Goal: Information Seeking & Learning: Learn about a topic

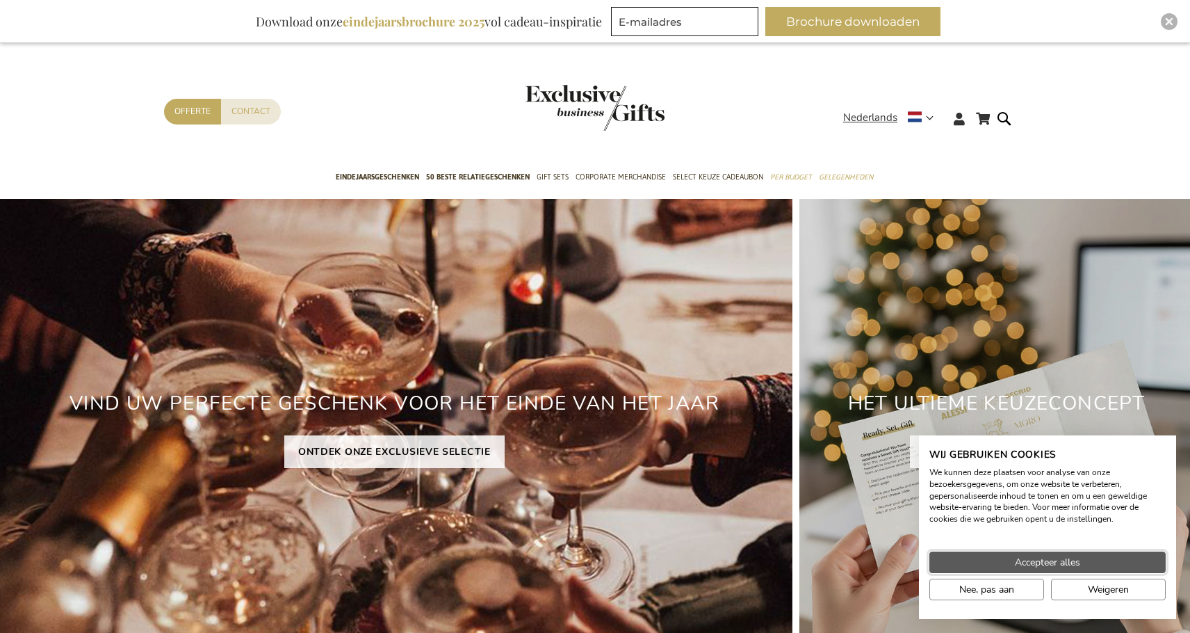
click at [956, 555] on button "Accepteer alles" at bounding box center [1047, 562] width 236 height 22
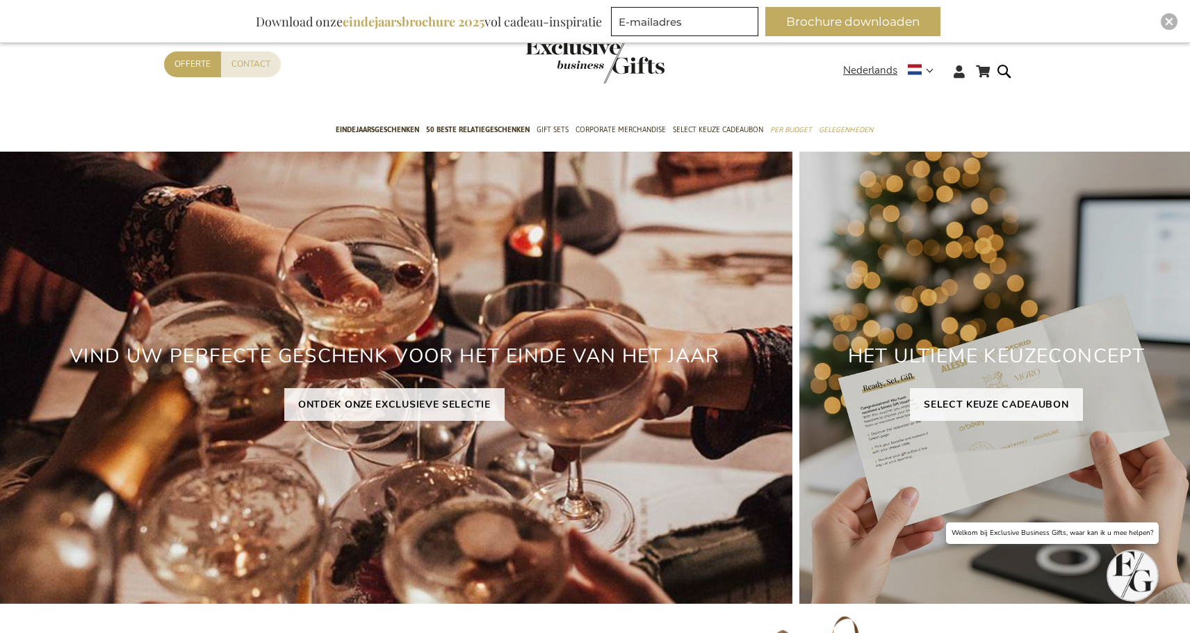
scroll to position [44, 0]
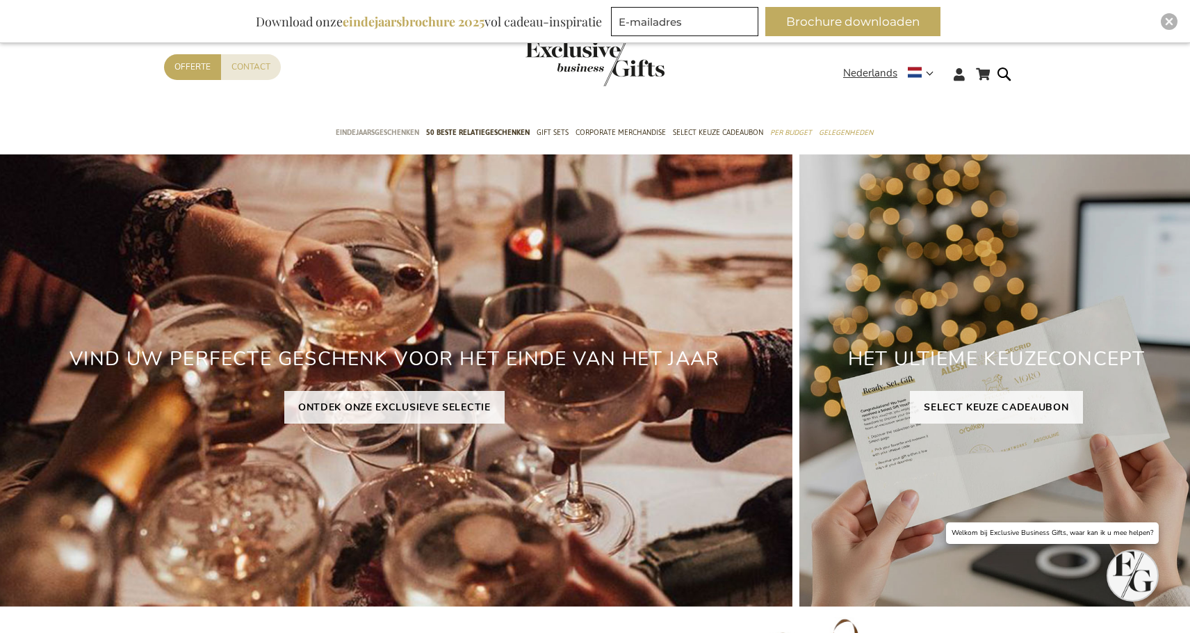
click at [400, 133] on span "Eindejaarsgeschenken" at bounding box center [377, 132] width 83 height 15
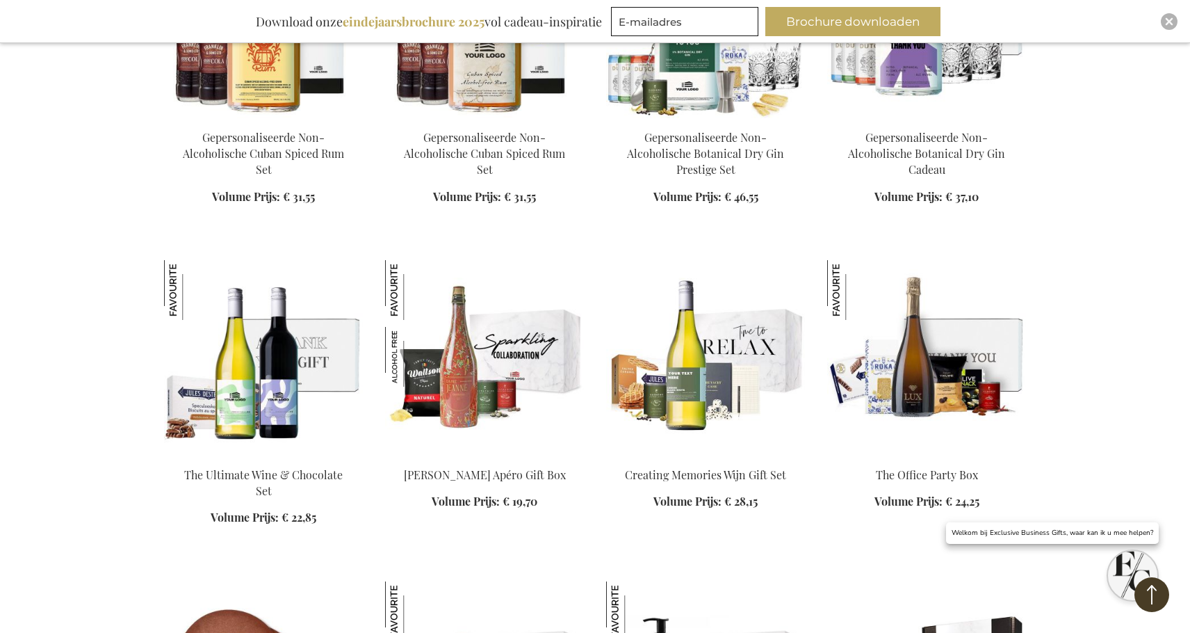
scroll to position [1859, 0]
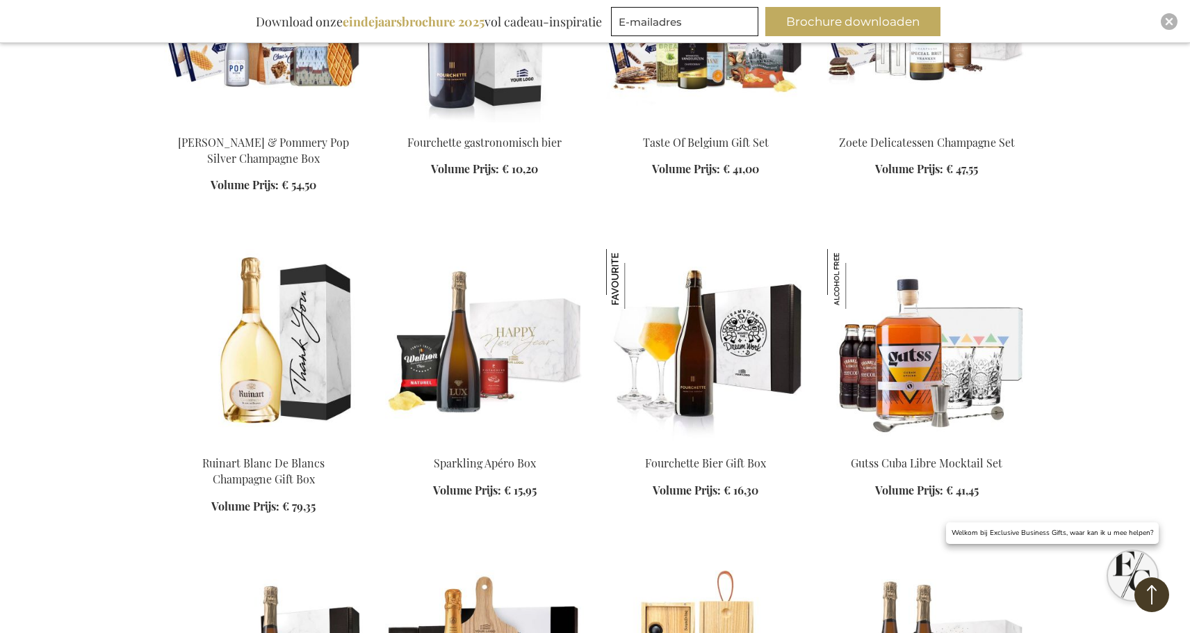
scroll to position [2908, 0]
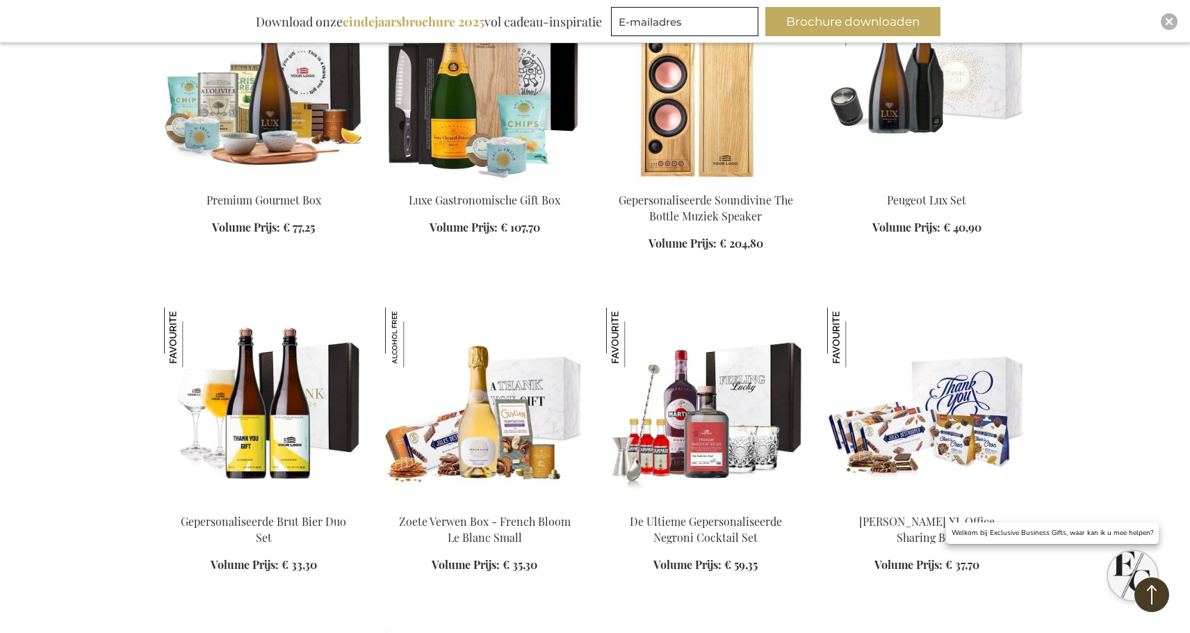
scroll to position [3493, 0]
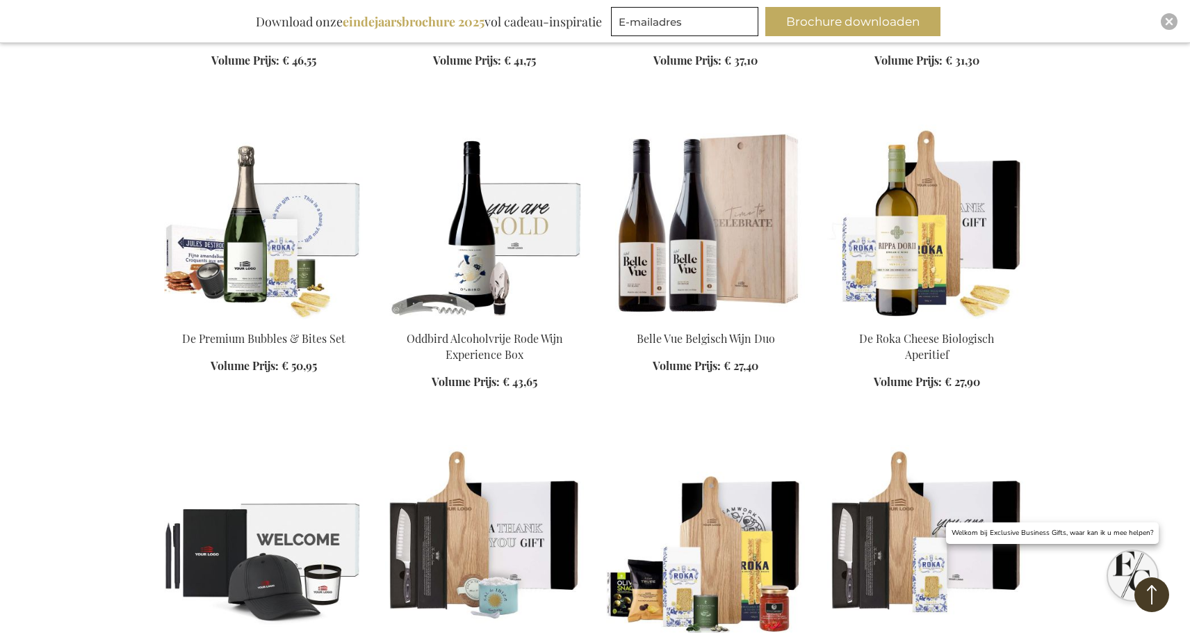
scroll to position [5477, 0]
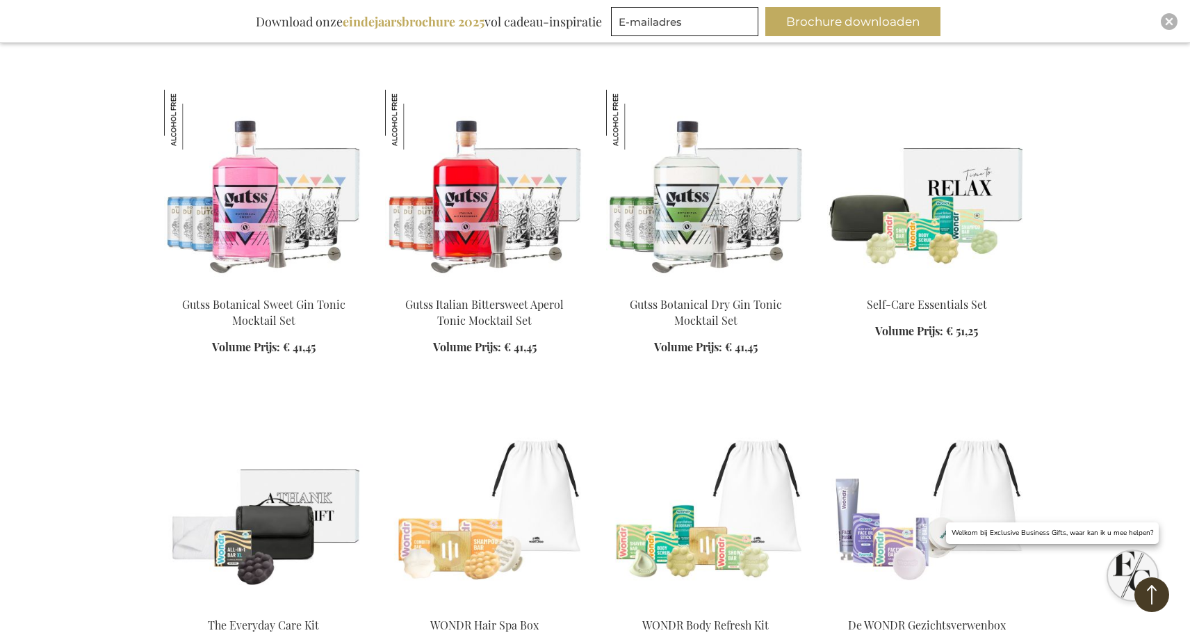
scroll to position [6423, 0]
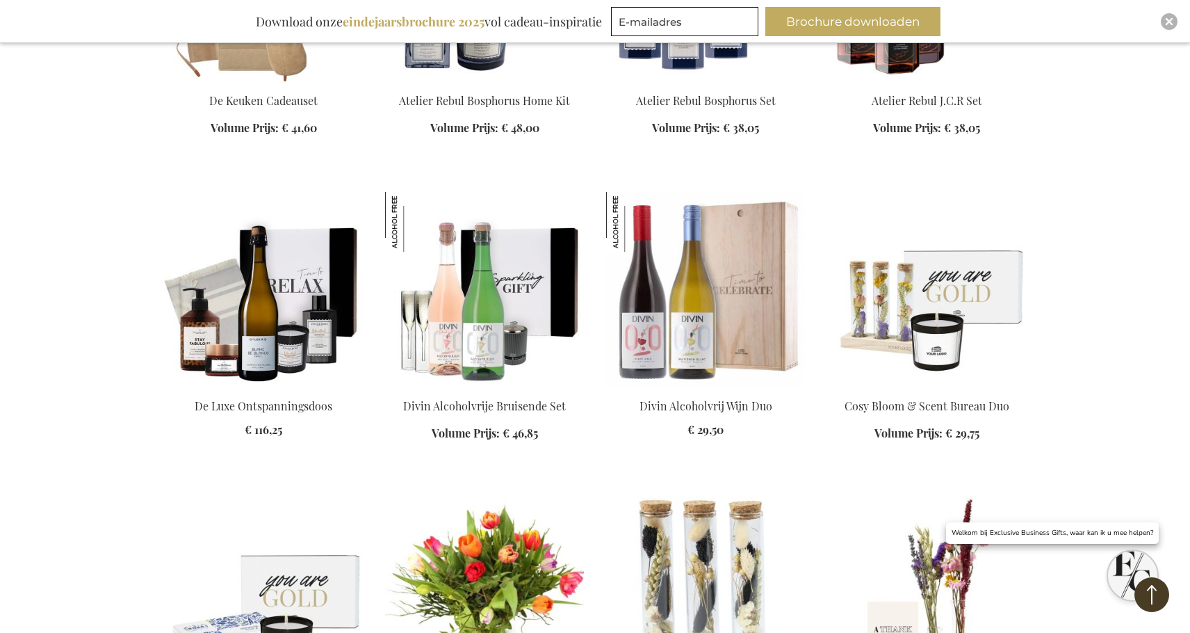
scroll to position [7273, 0]
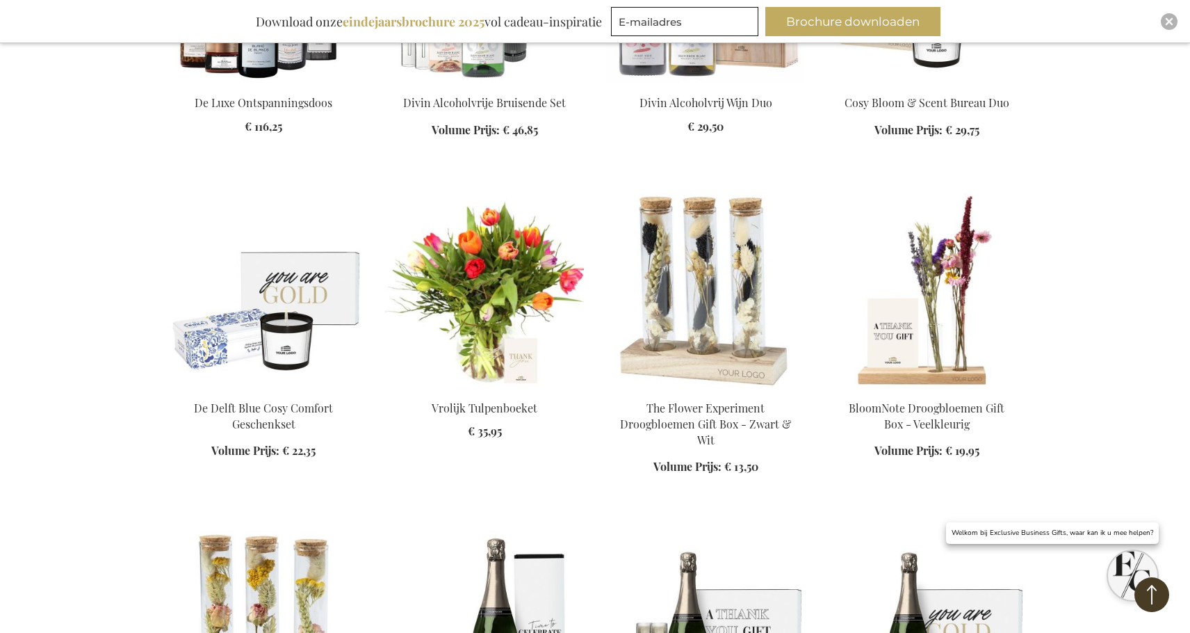
scroll to position [7572, 0]
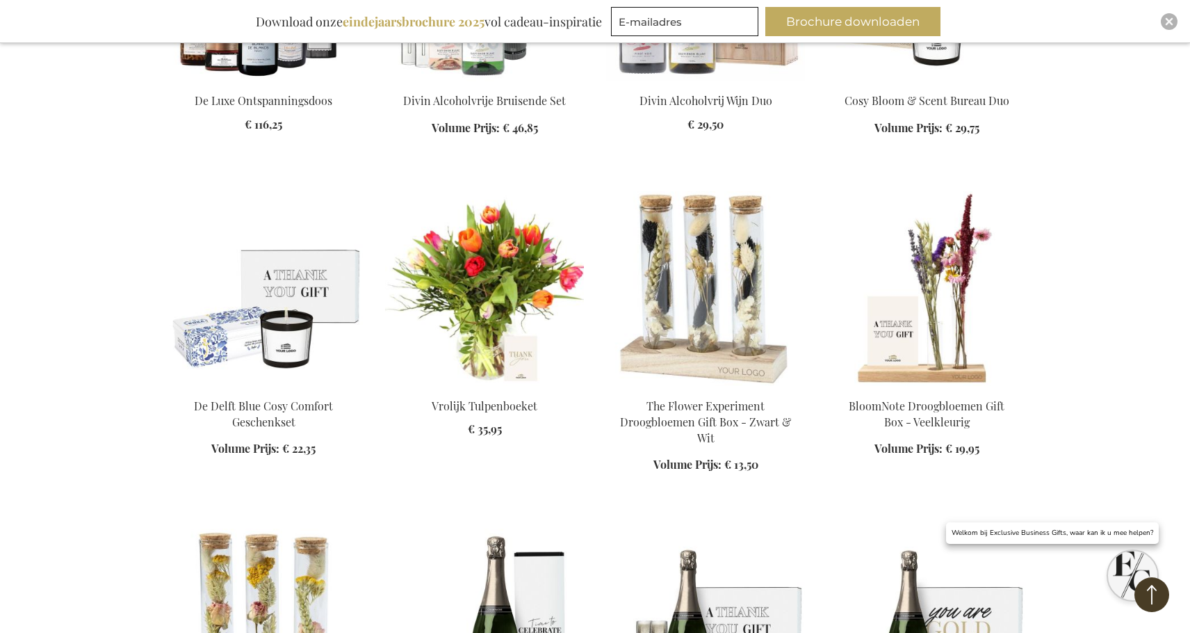
click at [274, 290] on img at bounding box center [263, 288] width 199 height 195
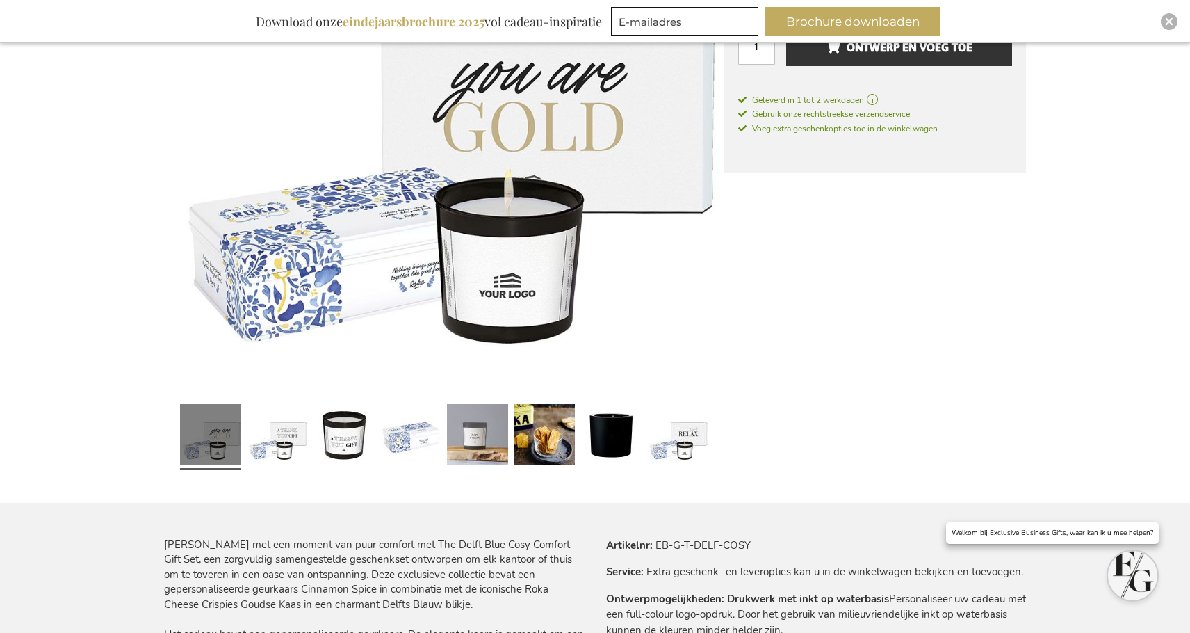
scroll to position [396, 0]
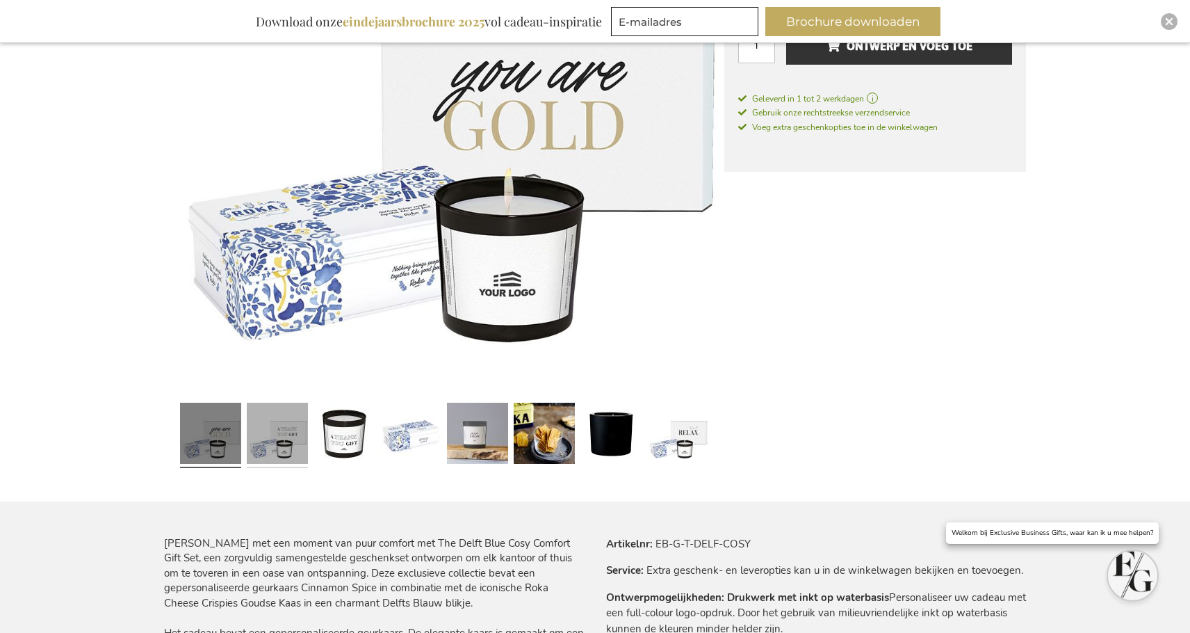
click at [290, 452] on link at bounding box center [277, 435] width 61 height 76
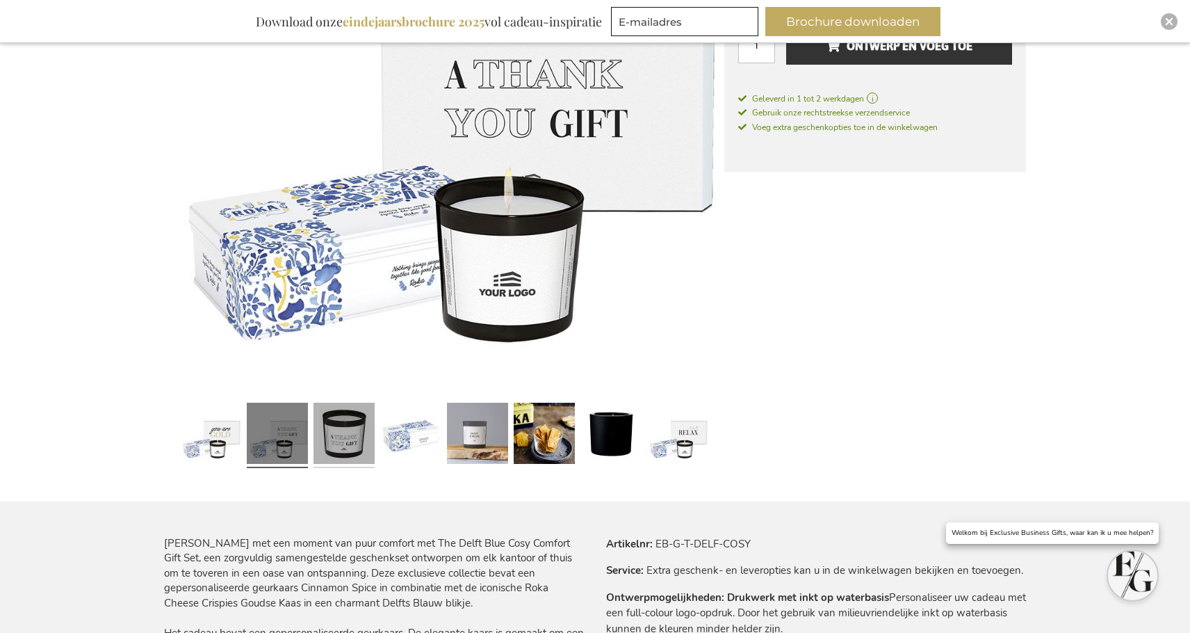
click at [339, 447] on link at bounding box center [344, 435] width 61 height 76
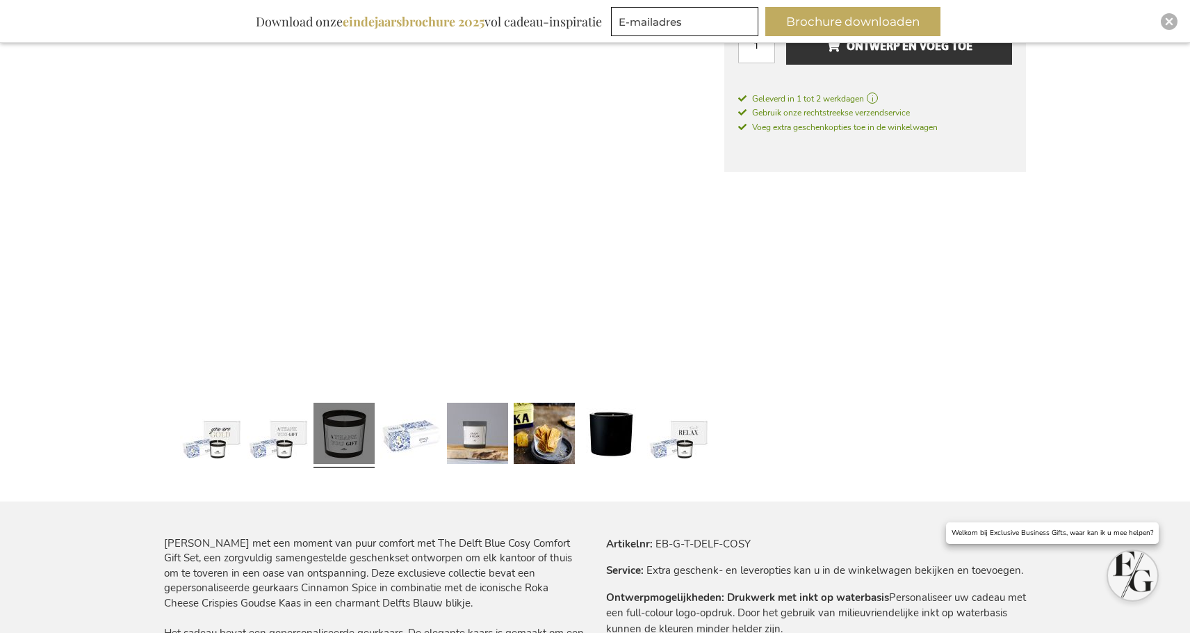
scroll to position [396, 0]
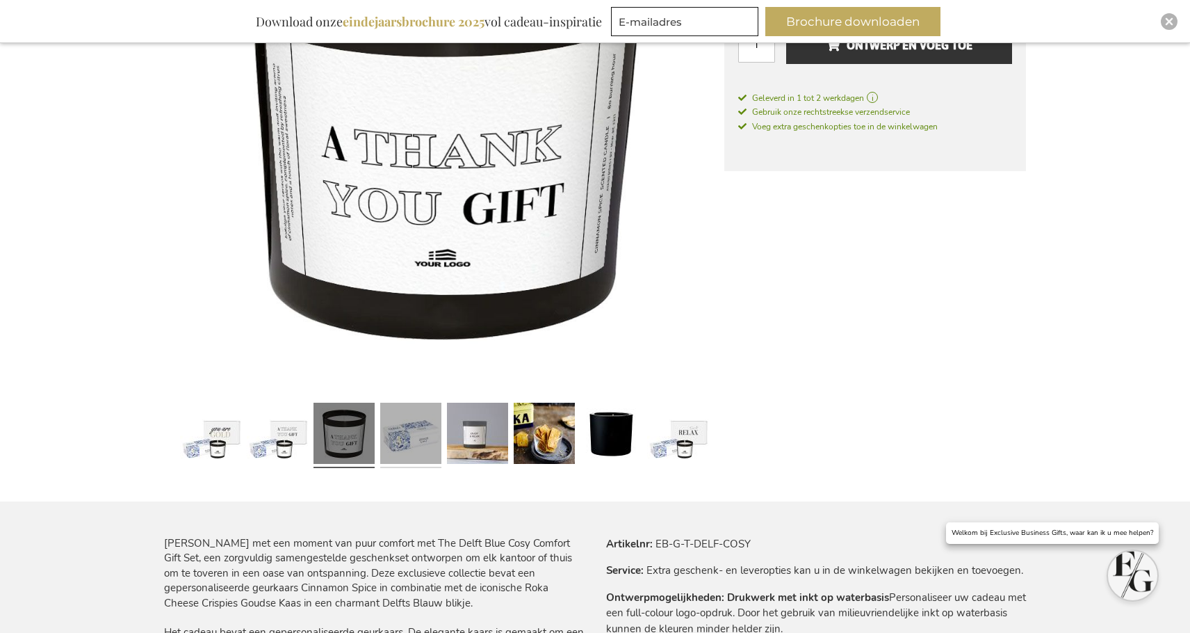
click at [437, 438] on link at bounding box center [410, 435] width 61 height 76
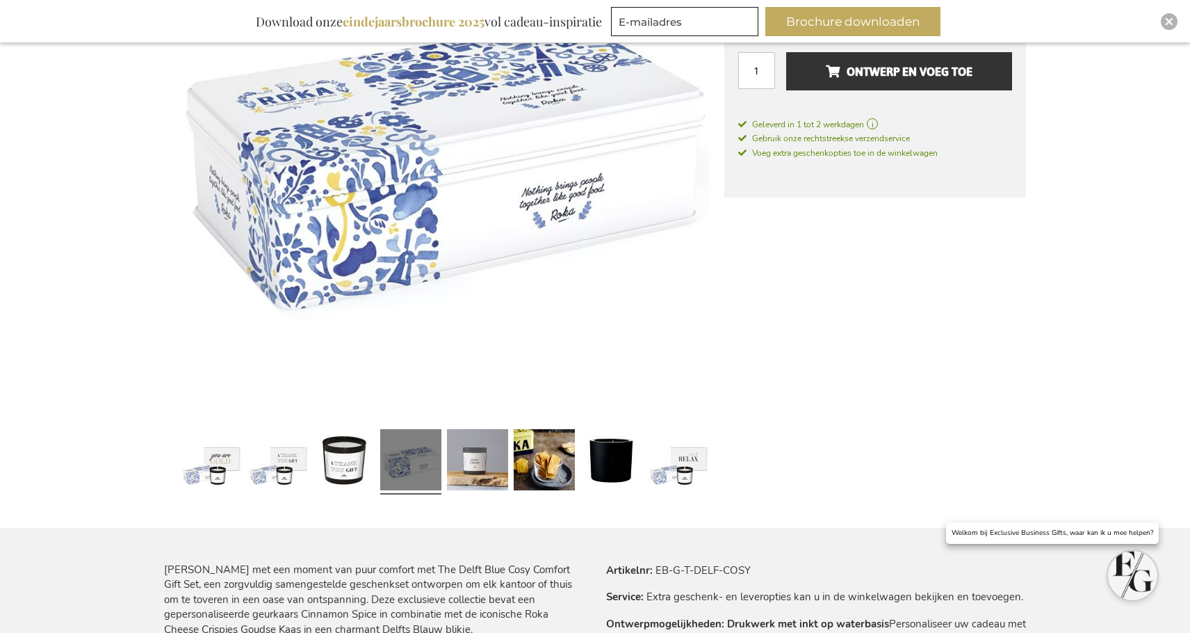
scroll to position [366, 0]
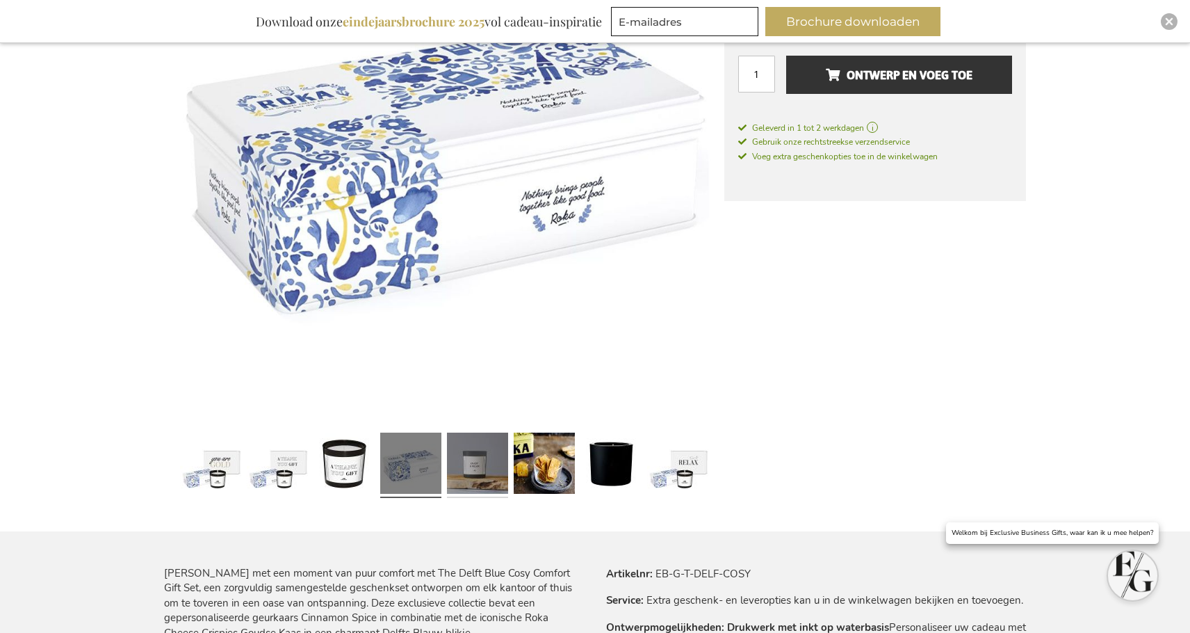
click at [477, 474] on link at bounding box center [477, 465] width 61 height 76
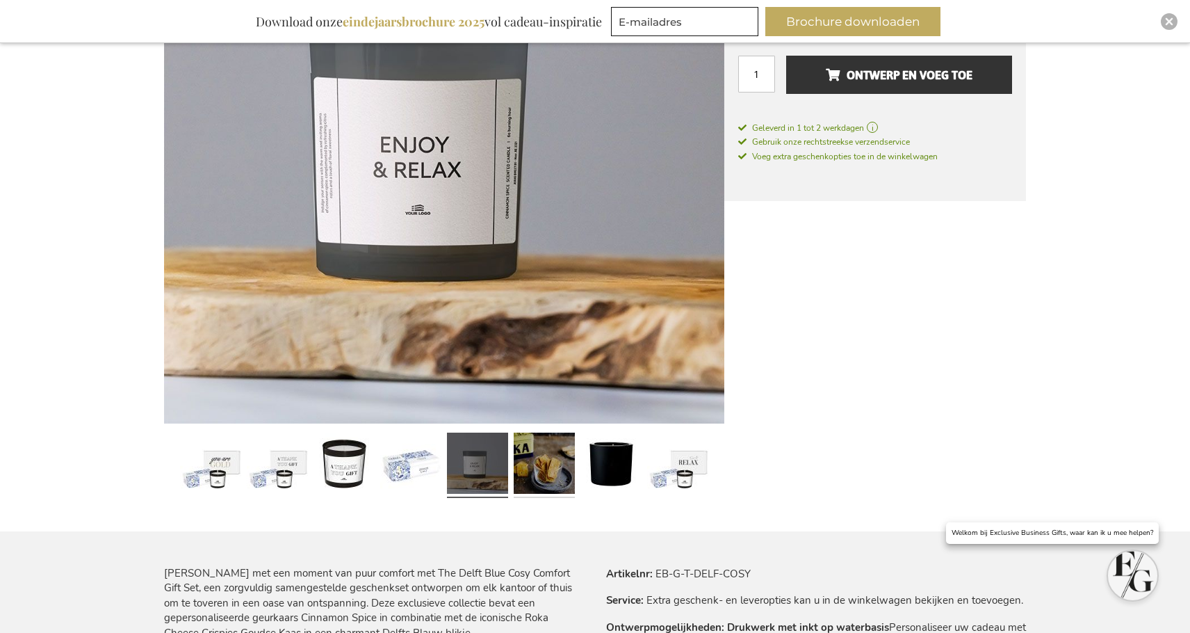
click at [532, 471] on link at bounding box center [544, 465] width 61 height 76
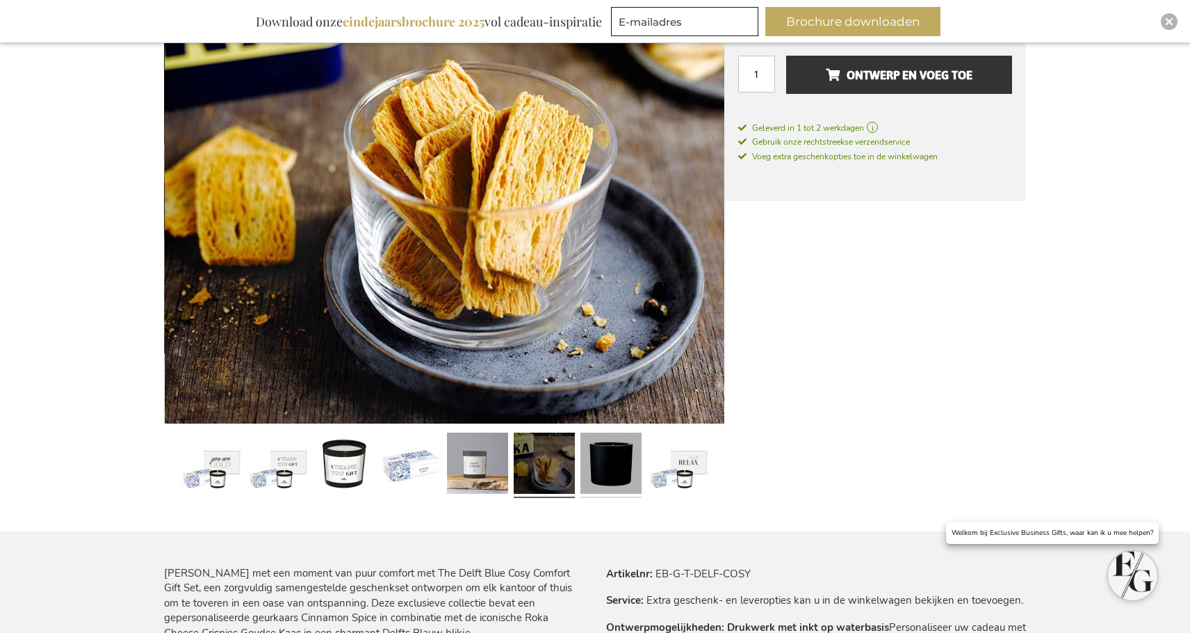
click at [610, 469] on link at bounding box center [610, 465] width 61 height 76
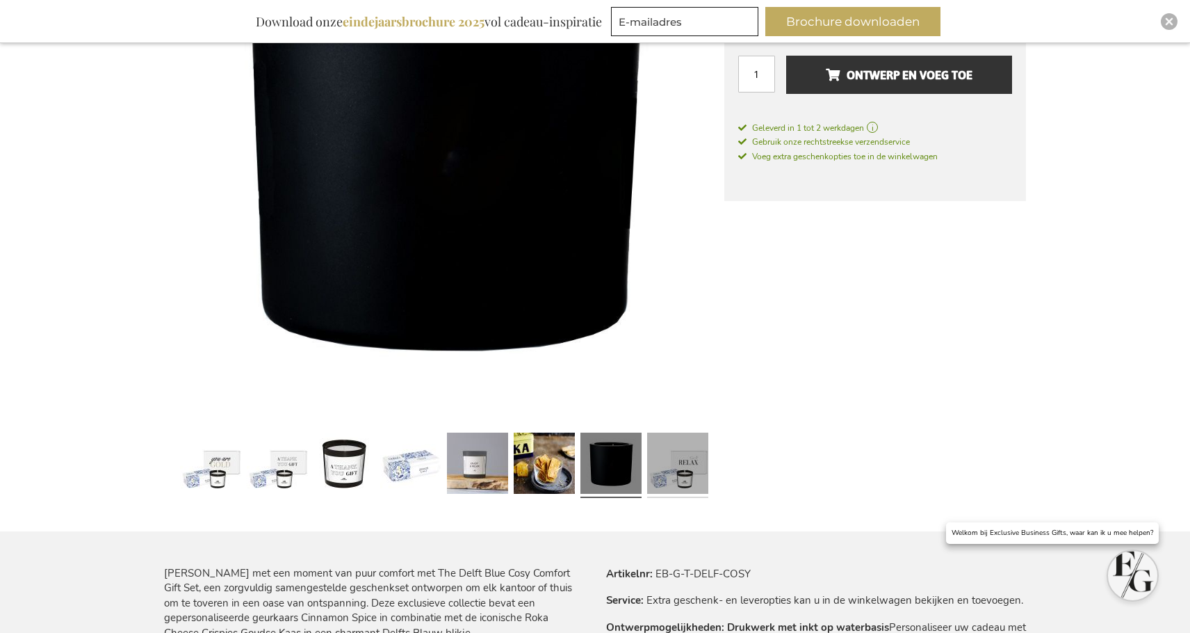
click at [669, 471] on link at bounding box center [677, 465] width 61 height 76
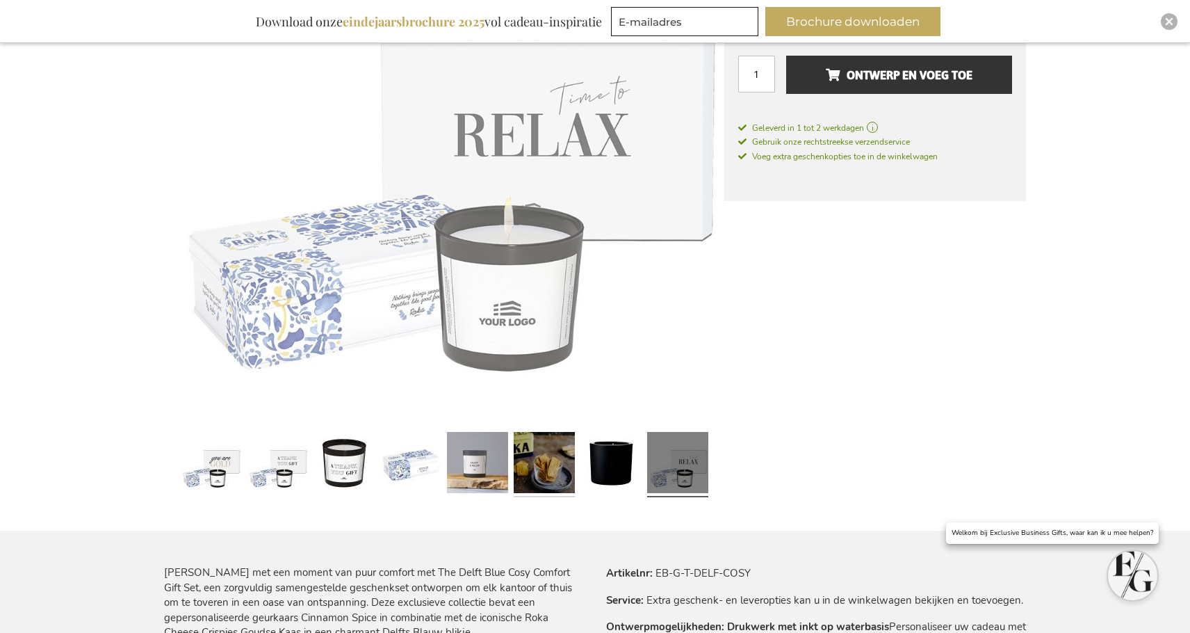
scroll to position [366, 0]
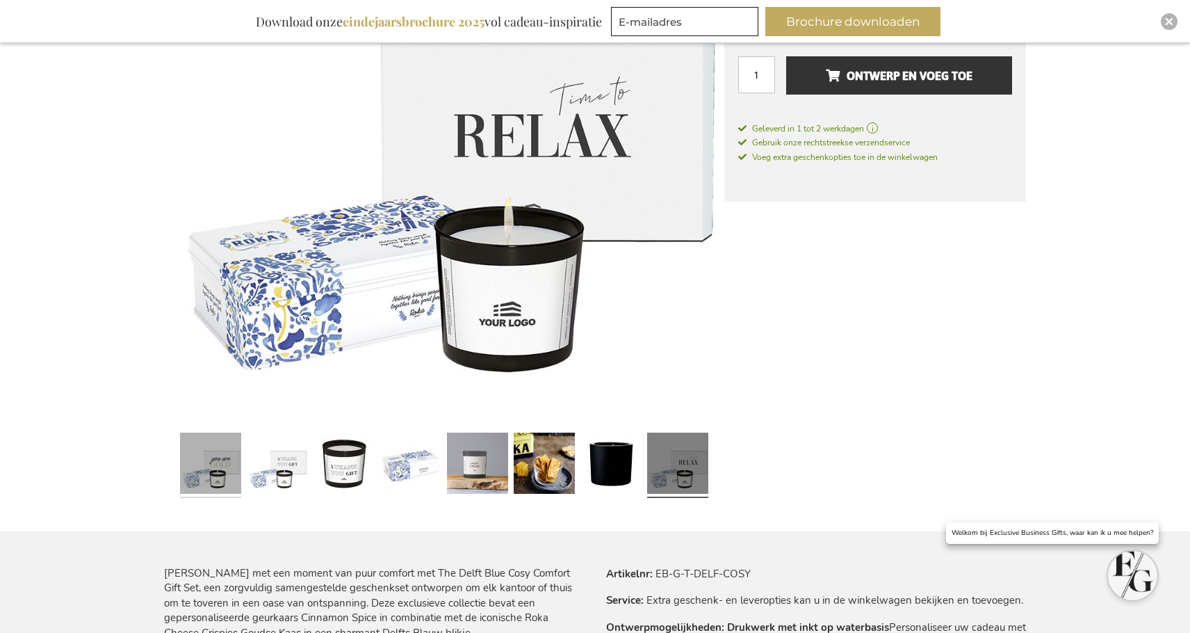
click at [202, 453] on link at bounding box center [210, 465] width 61 height 76
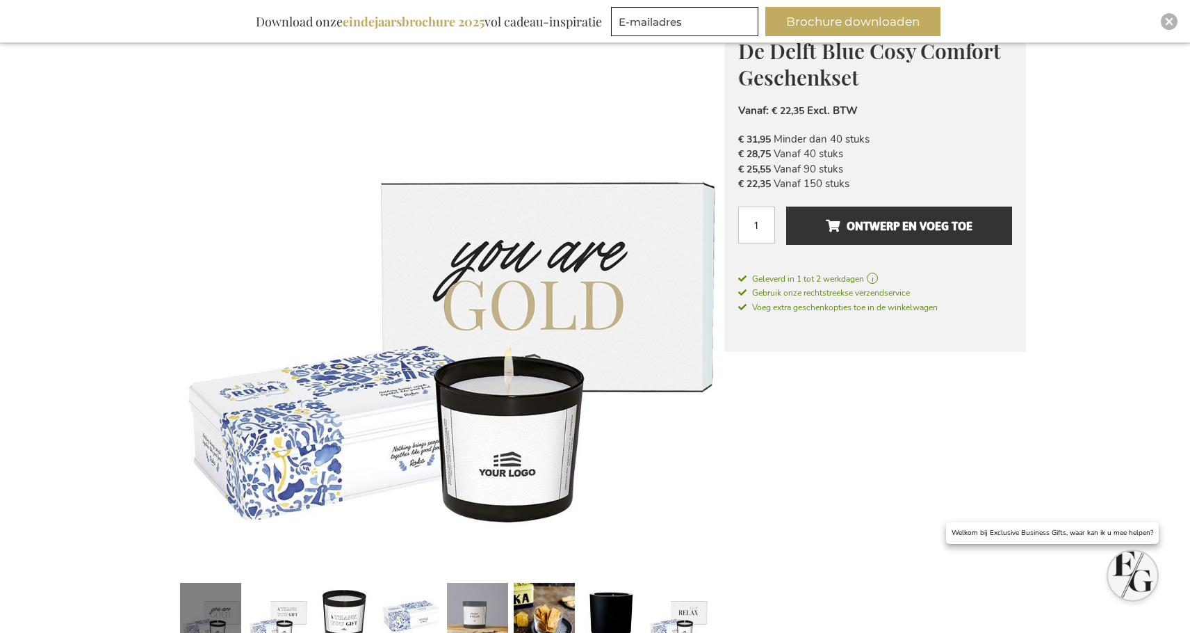
scroll to position [339, 0]
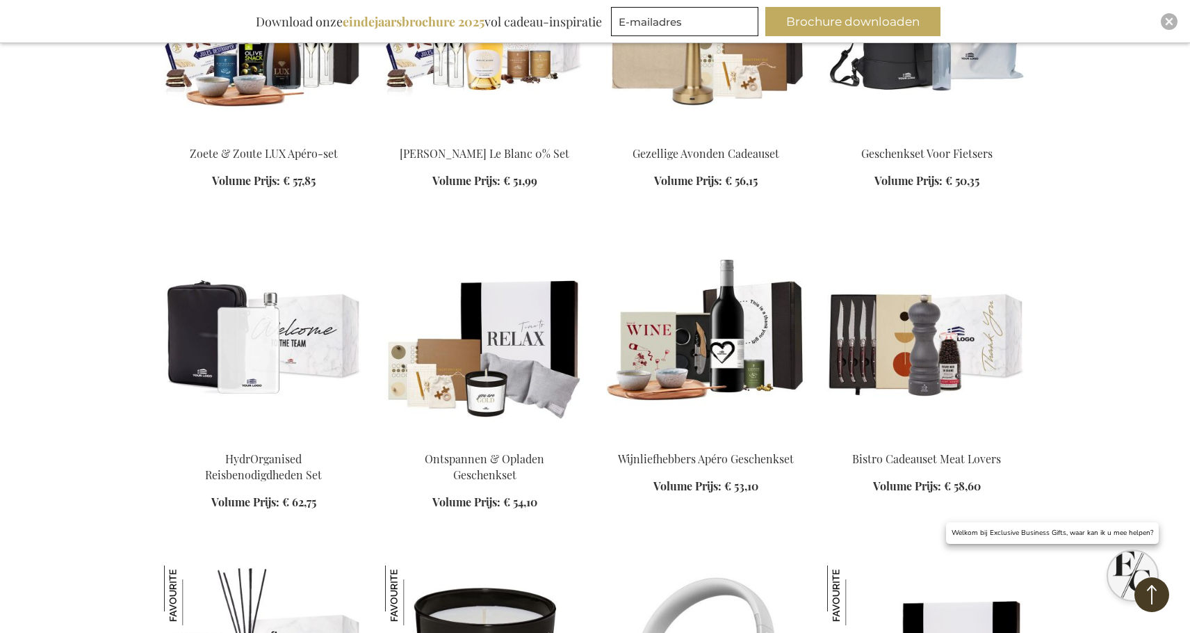
scroll to position [3448, 0]
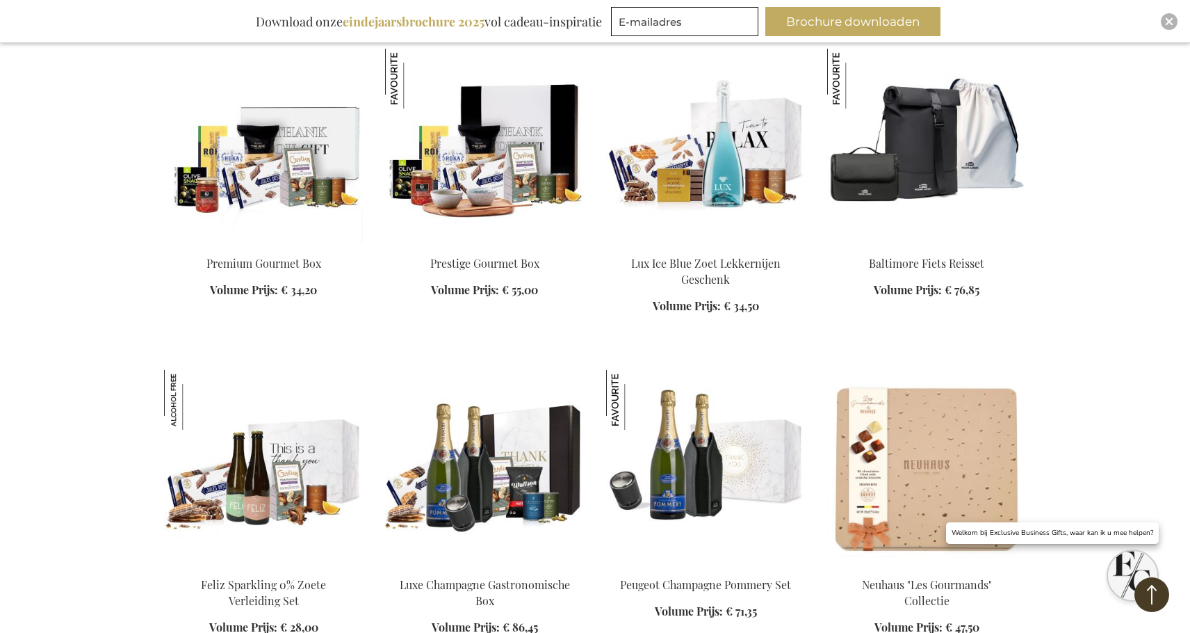
scroll to position [4508, 0]
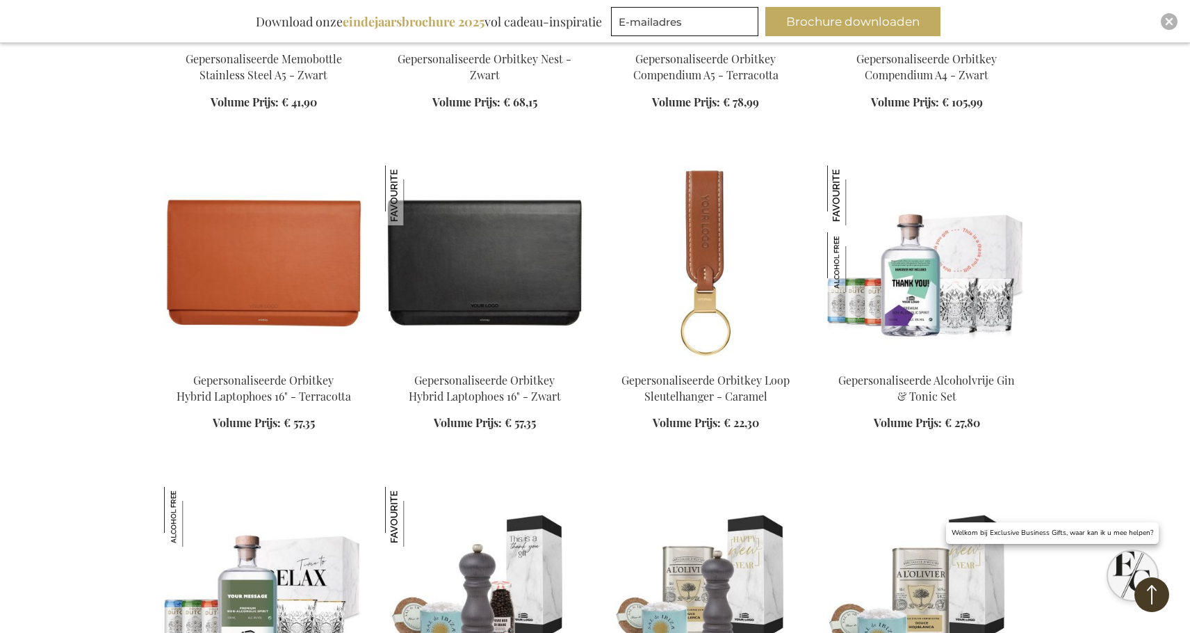
scroll to position [5778, 0]
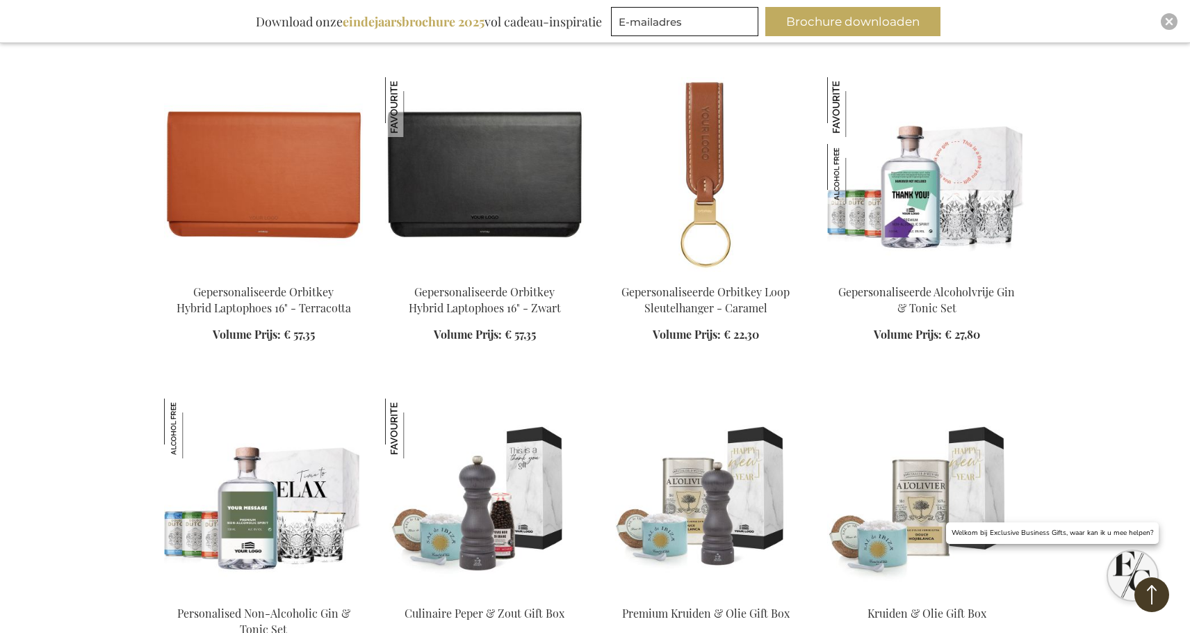
scroll to position [5810, 0]
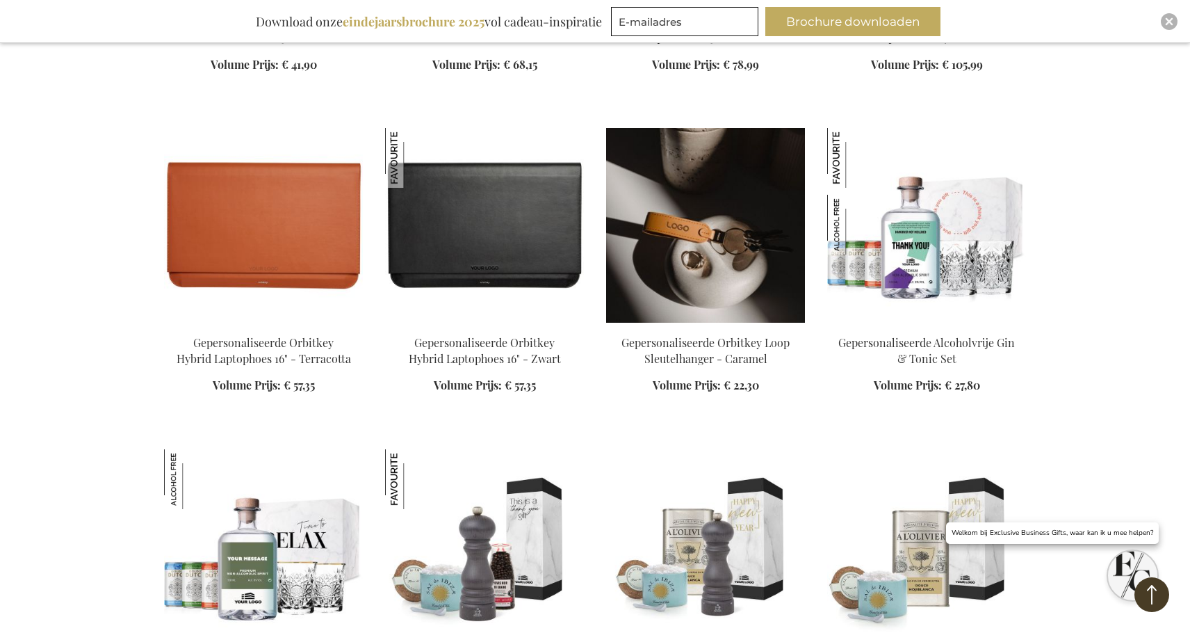
click at [693, 296] on img at bounding box center [705, 225] width 199 height 195
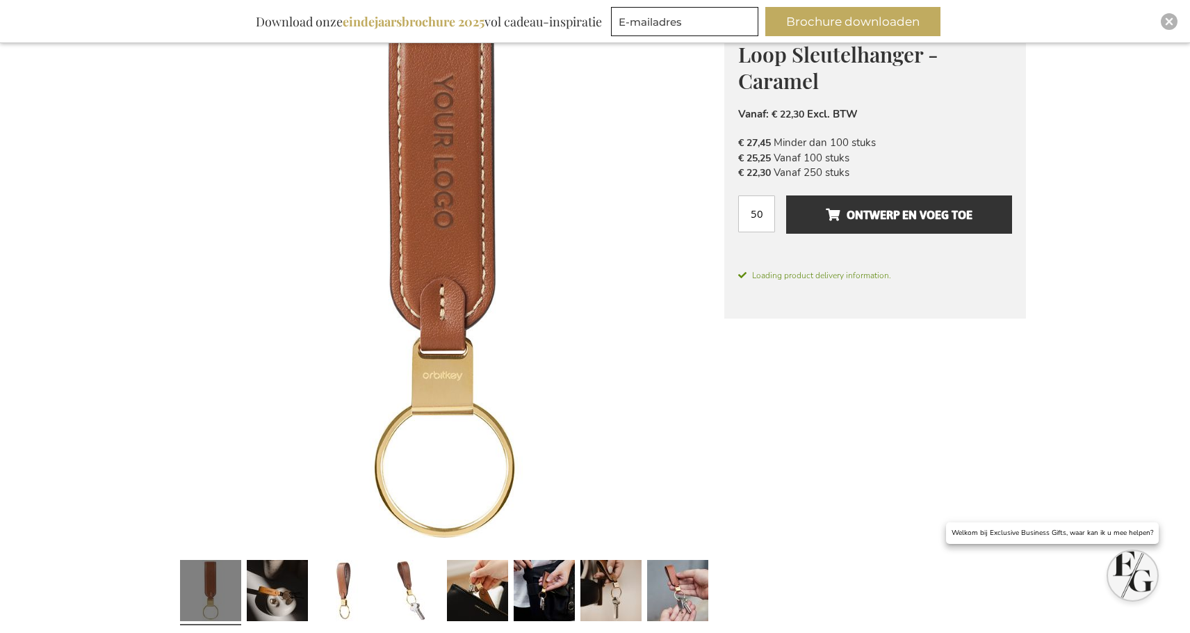
scroll to position [377, 0]
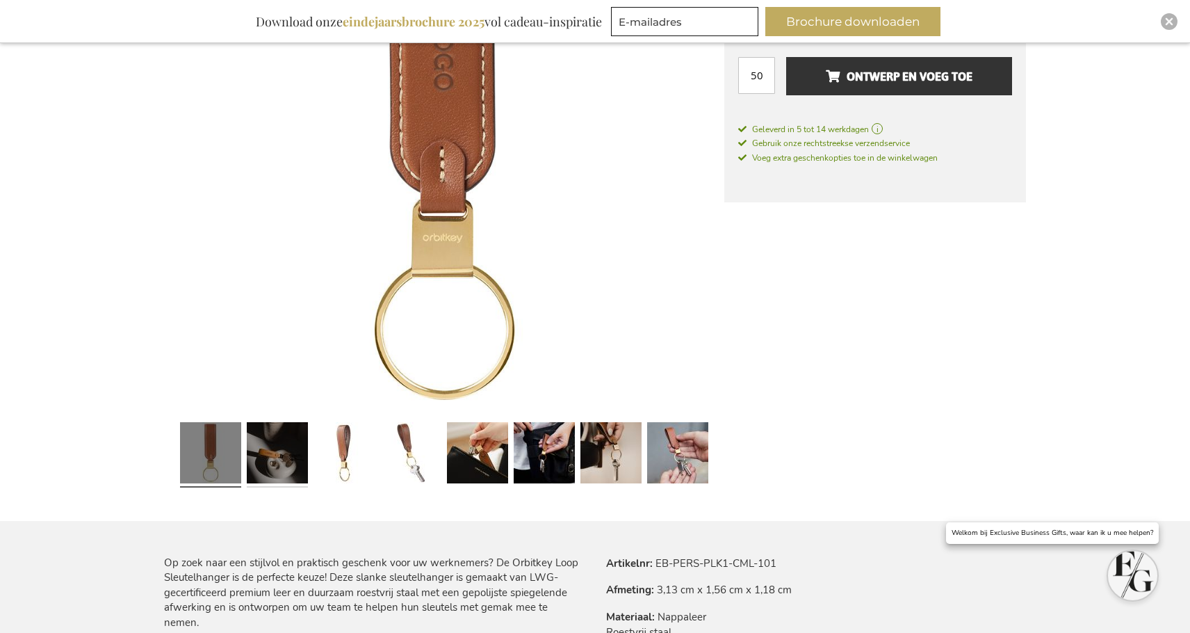
click at [270, 464] on link at bounding box center [277, 454] width 61 height 76
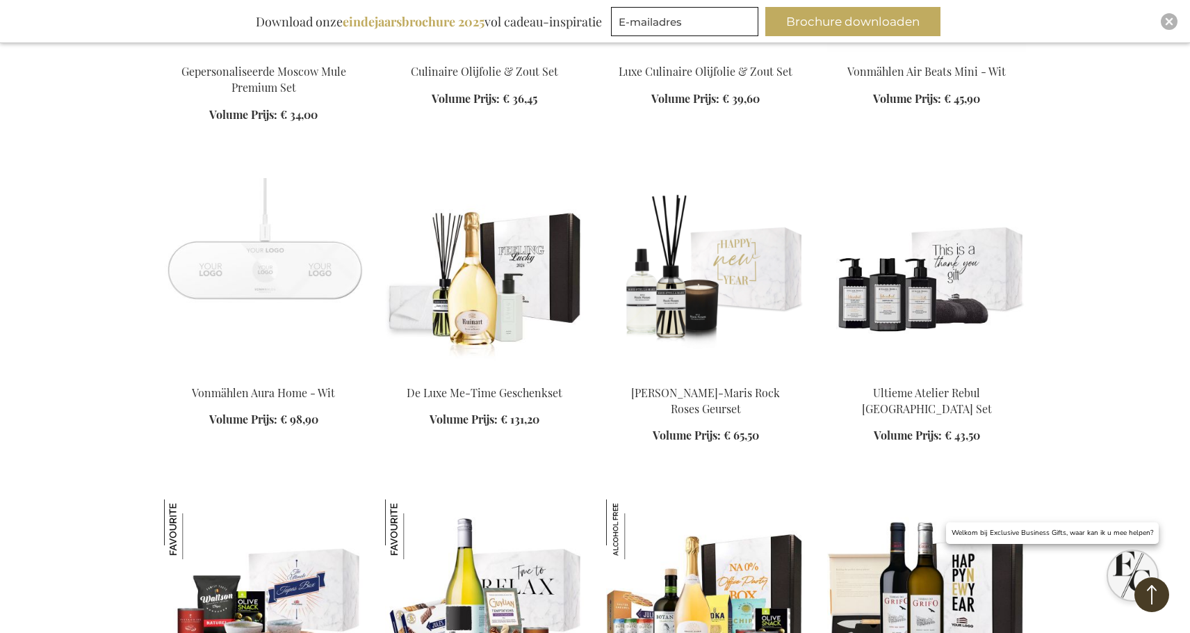
scroll to position [5860, 0]
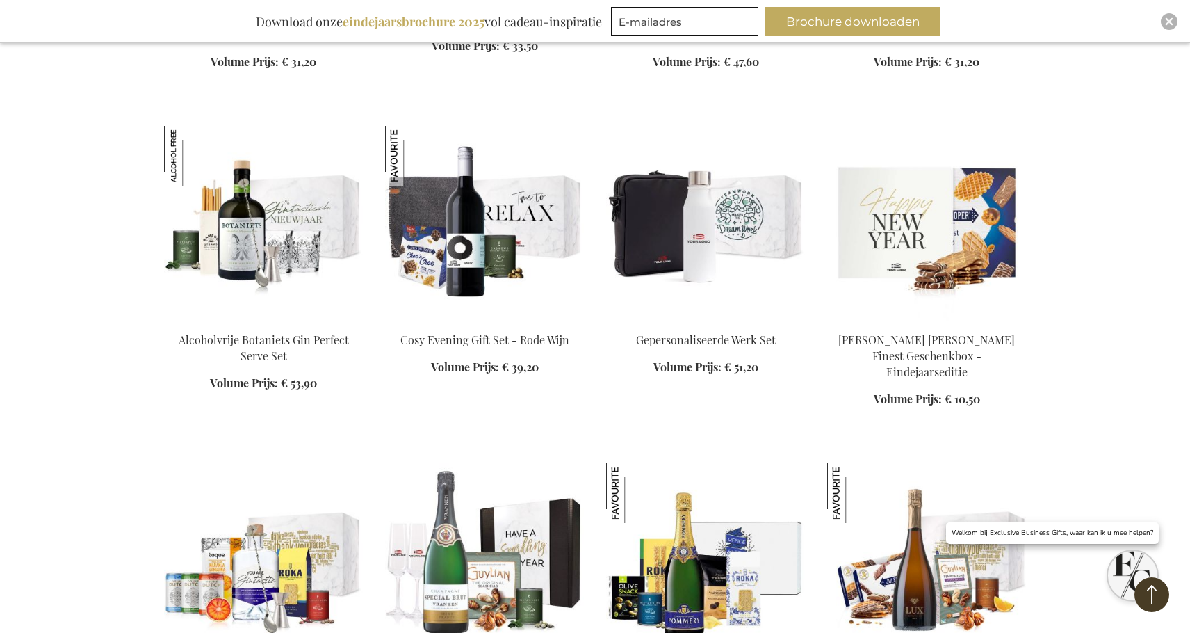
scroll to position [6850, 0]
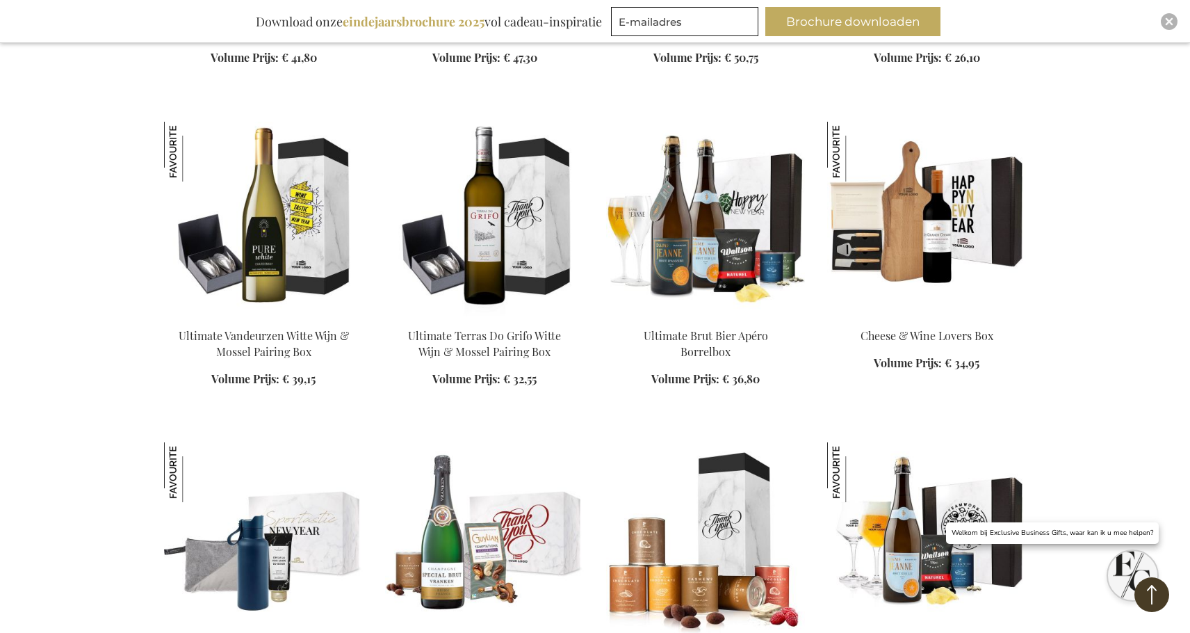
scroll to position [7453, 0]
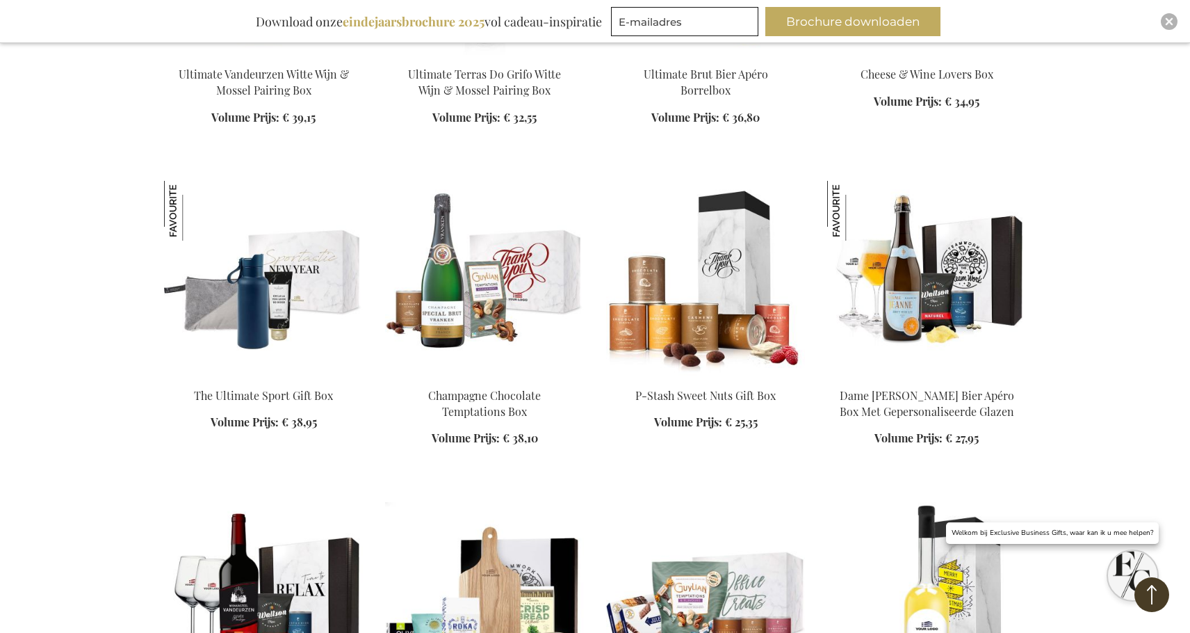
scroll to position [7725, 0]
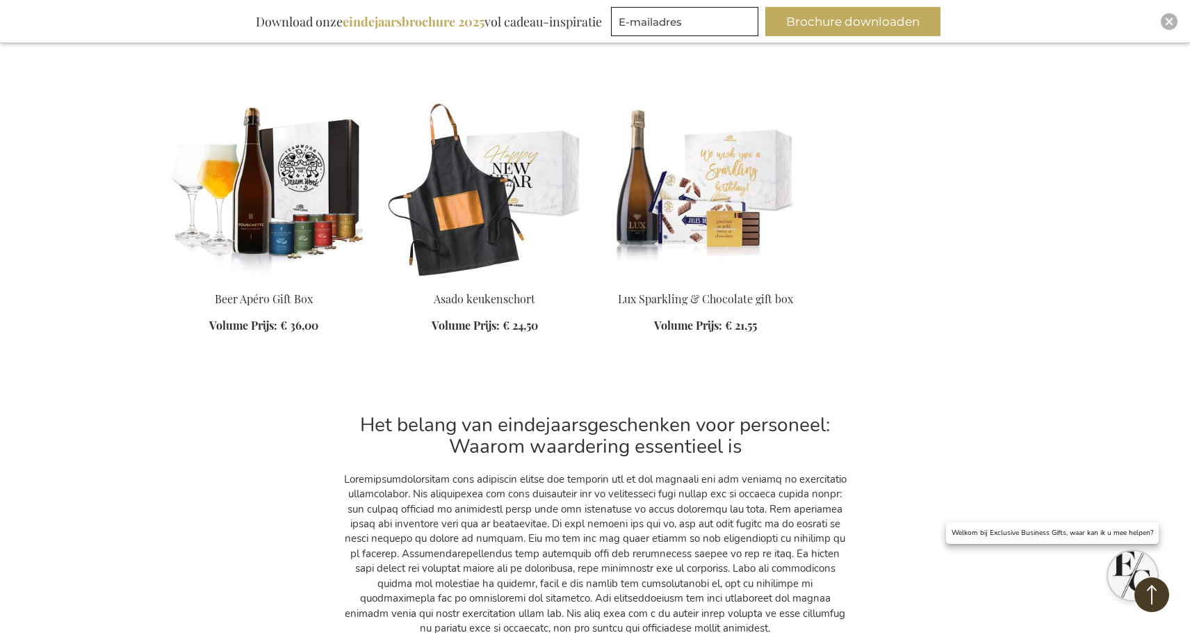
scroll to position [9742, 0]
